Goal: Transaction & Acquisition: Purchase product/service

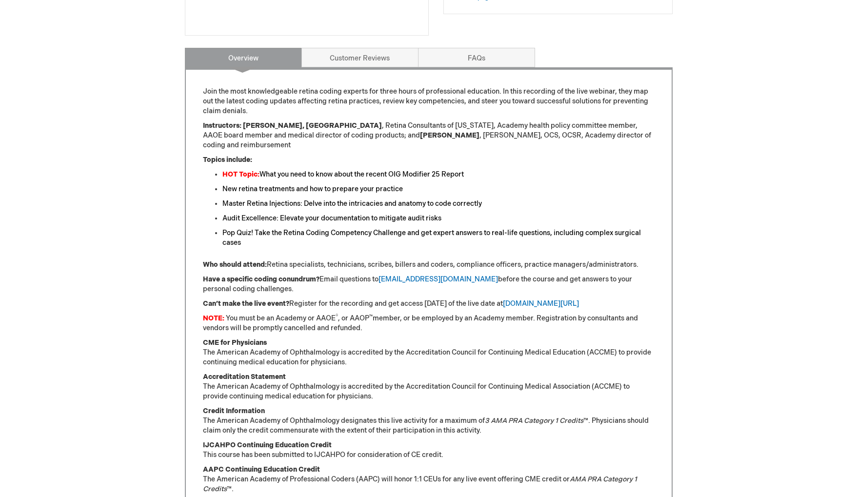
scroll to position [346, 0]
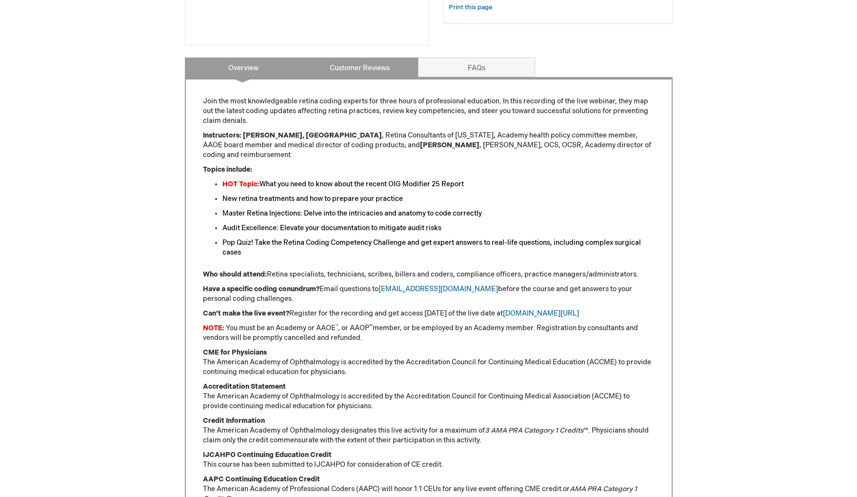
click at [382, 71] on link "Customer Reviews" at bounding box center [360, 68] width 117 height 20
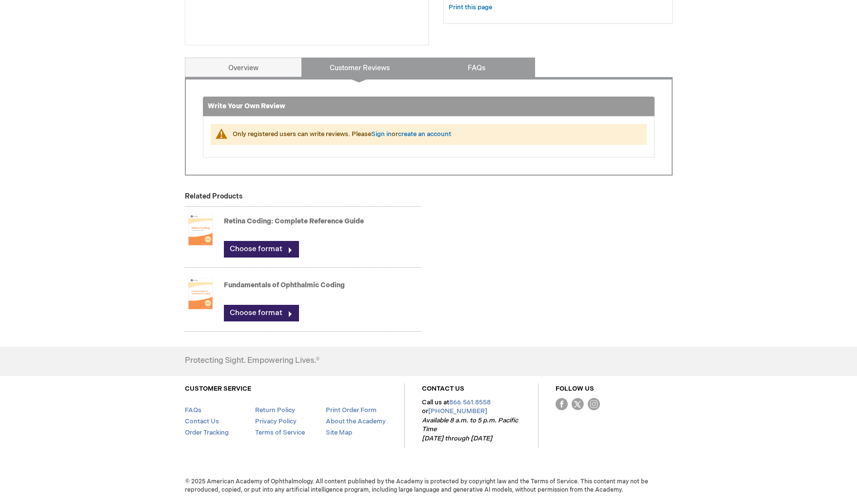
click at [458, 68] on link "FAQs" at bounding box center [476, 68] width 117 height 20
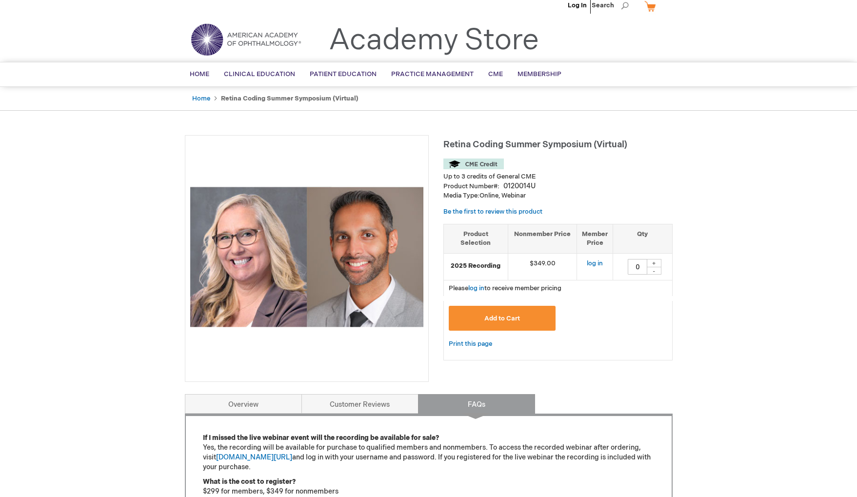
scroll to position [0, 0]
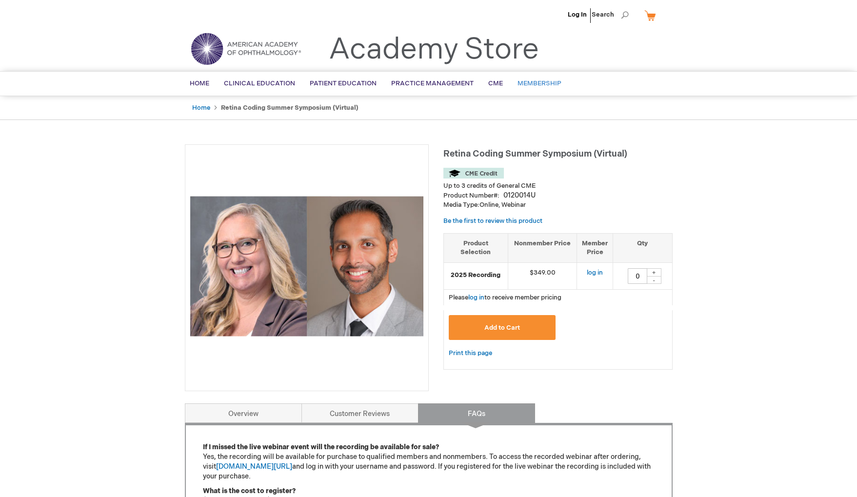
click at [523, 84] on span "Membership" at bounding box center [540, 84] width 44 height 8
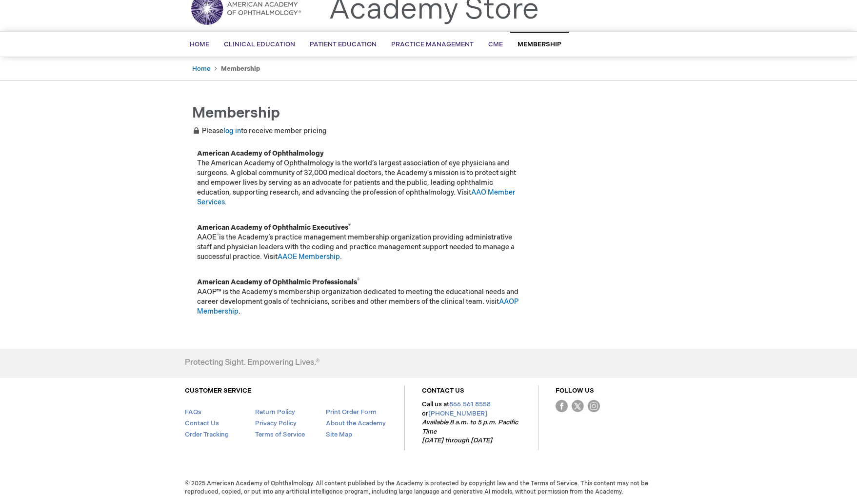
scroll to position [46, 0]
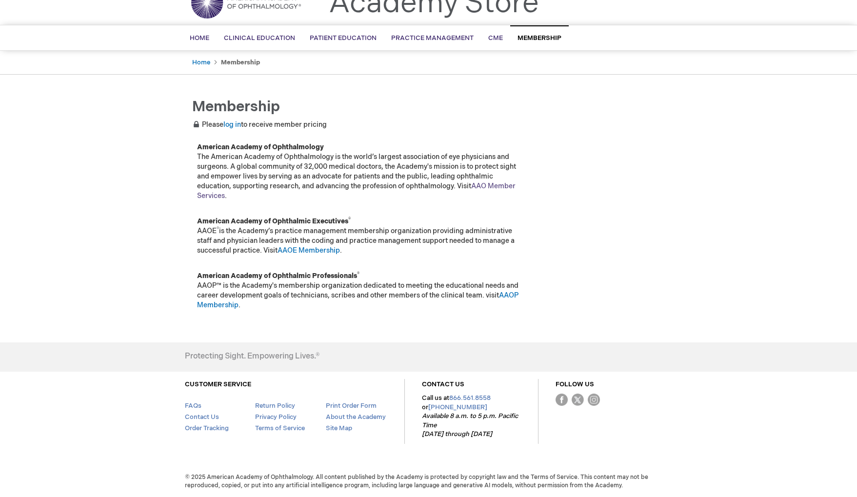
click at [490, 187] on link "AAO Member Services" at bounding box center [356, 191] width 319 height 18
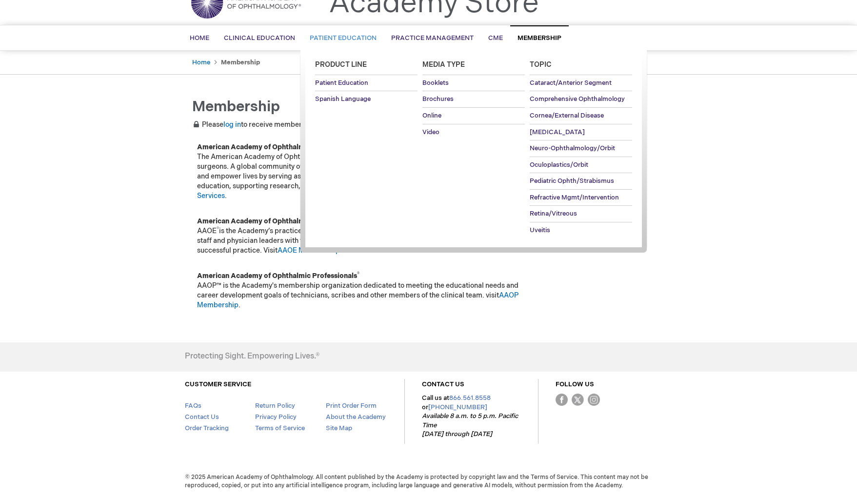
scroll to position [0, 0]
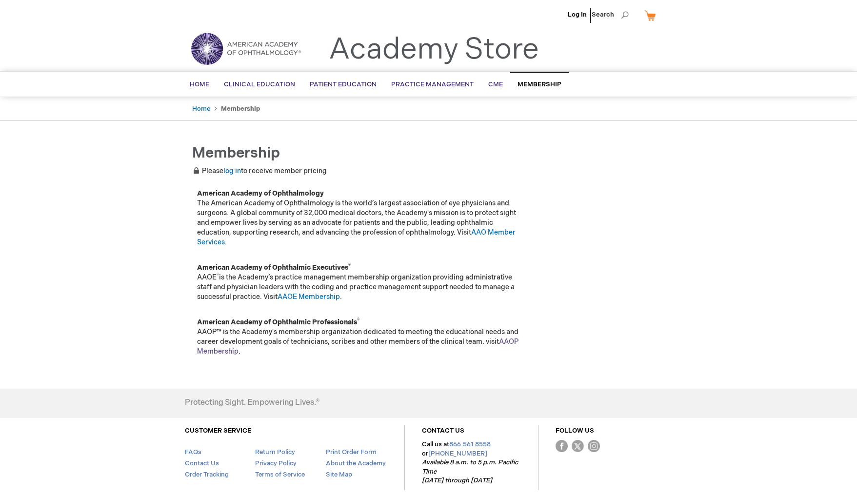
click at [207, 351] on link "AAOP Membership" at bounding box center [358, 347] width 322 height 18
click at [297, 297] on link "AAOE Membership" at bounding box center [309, 297] width 62 height 8
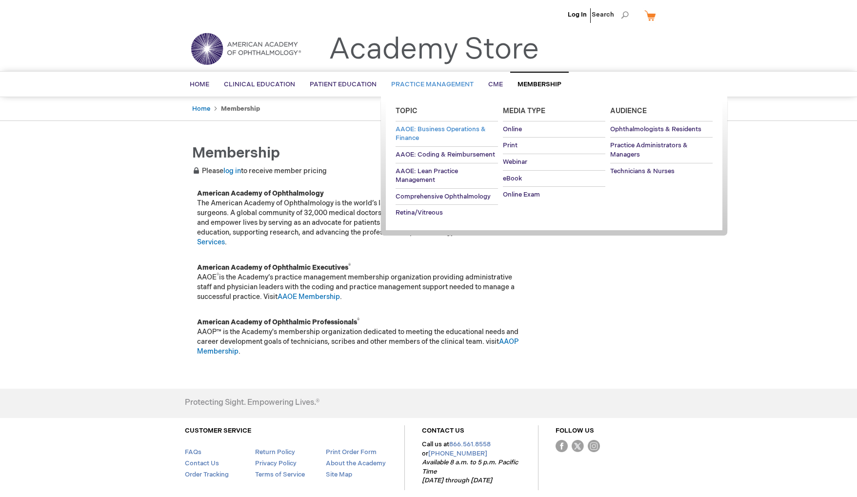
scroll to position [3, 0]
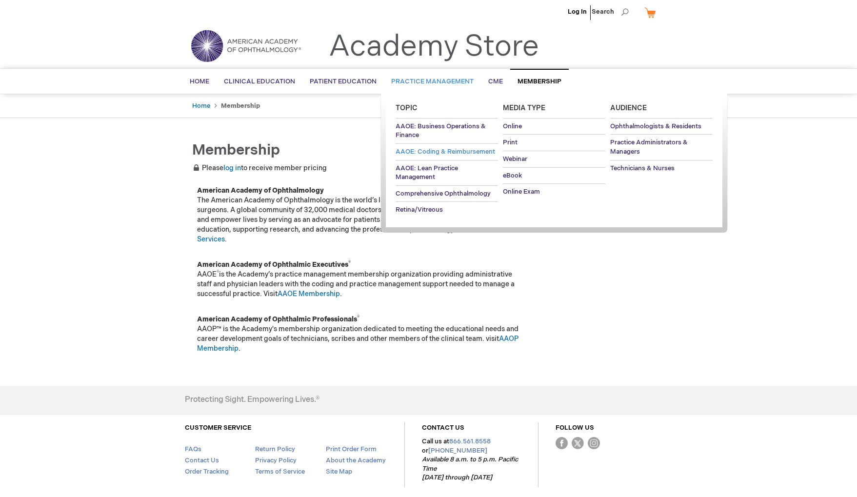
click at [443, 150] on span "AAOE: Coding & Reimbursement" at bounding box center [446, 152] width 100 height 8
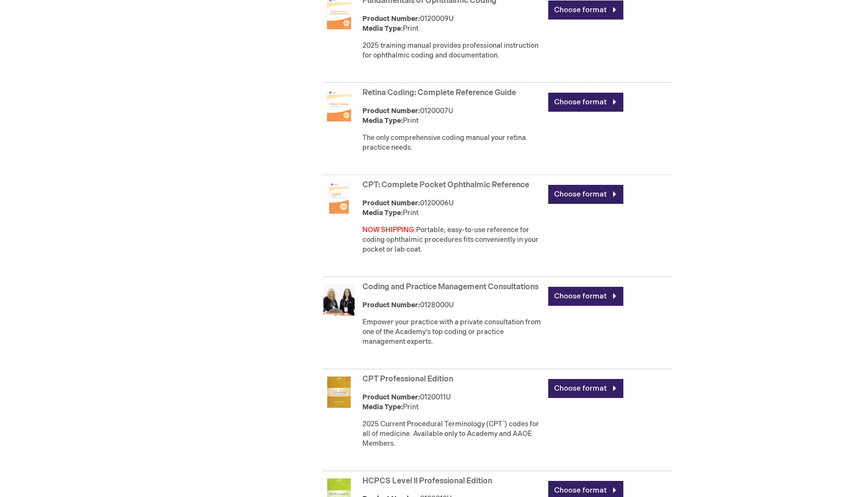
scroll to position [715, 0]
click at [451, 186] on link "CPT: Complete Pocket Ophthalmic Reference" at bounding box center [446, 184] width 167 height 9
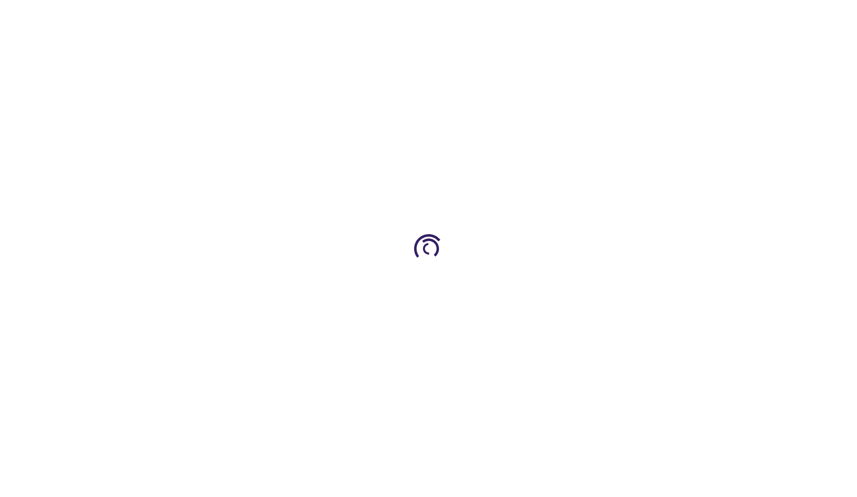
type input "0"
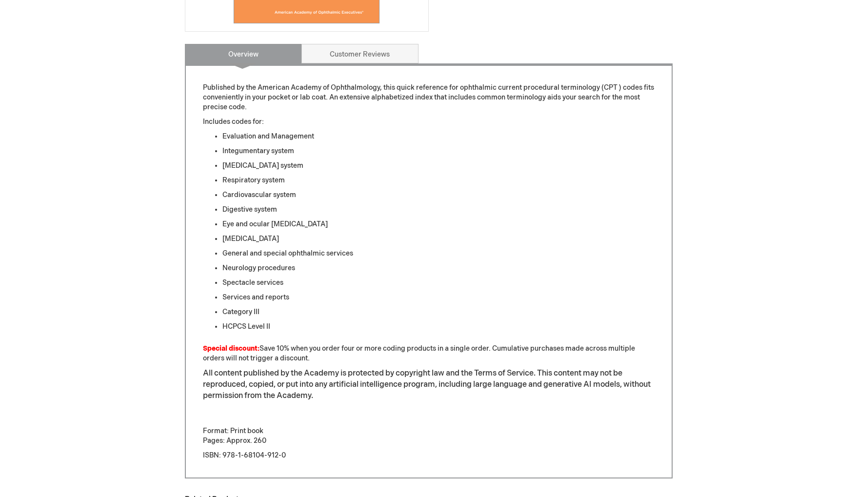
scroll to position [364, 0]
